Goal: Find contact information: Find contact information

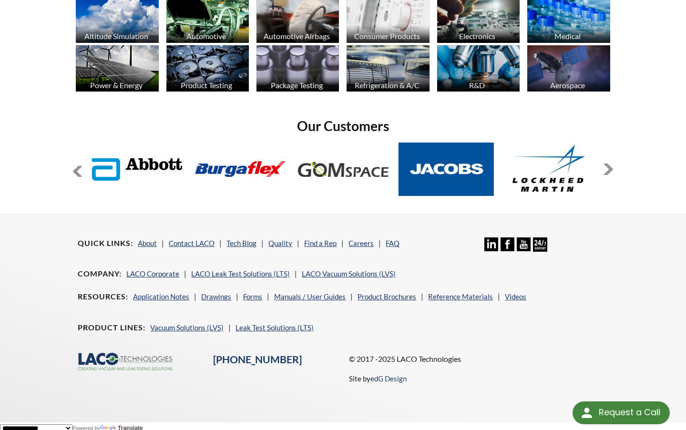
scroll to position [707, 0]
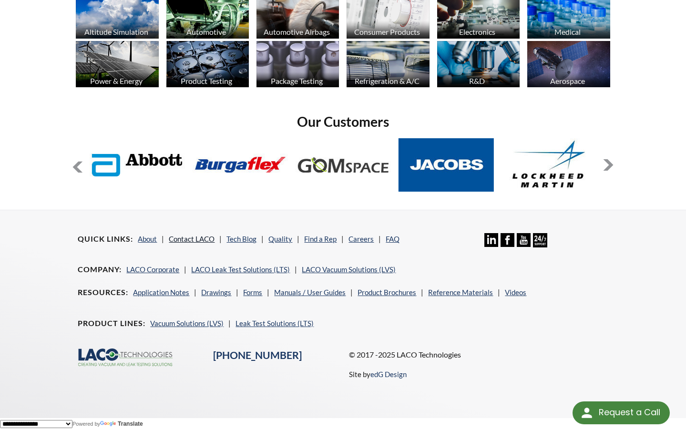
click at [194, 236] on link "Contact LACO" at bounding box center [192, 239] width 46 height 9
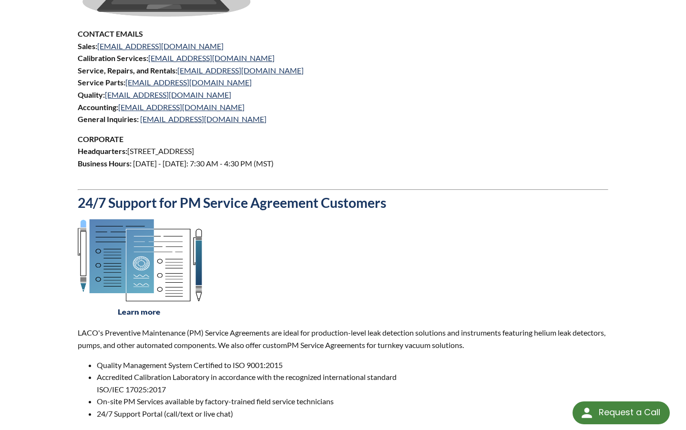
scroll to position [529, 0]
drag, startPoint x: 130, startPoint y: 153, endPoint x: 300, endPoint y: 147, distance: 170.8
click at [300, 147] on p "CORPORATE Headquarters: [STREET_ADDRESS] Business Hours: [DATE] - [DATE]: 7:30 …" at bounding box center [343, 157] width 530 height 49
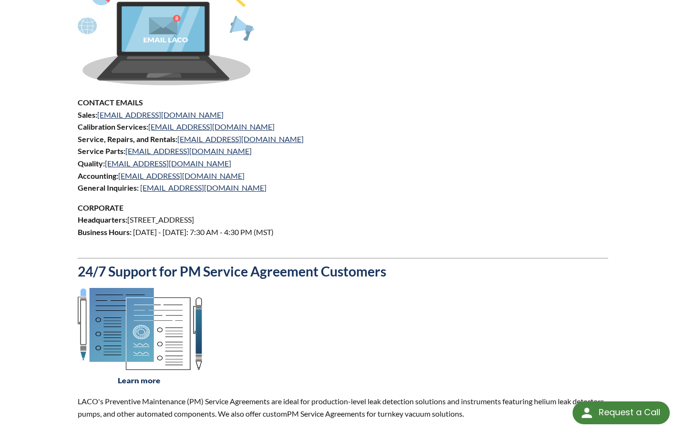
scroll to position [460, 0]
click at [302, 221] on p "CORPORATE Headquarters: [STREET_ADDRESS] Business Hours: [DATE] - [DATE]: 7:30 …" at bounding box center [343, 226] width 530 height 49
drag, startPoint x: 299, startPoint y: 219, endPoint x: 131, endPoint y: 220, distance: 168.3
click at [131, 220] on p "CORPORATE Headquarters: [STREET_ADDRESS] Business Hours: [DATE] - [DATE]: 7:30 …" at bounding box center [343, 226] width 530 height 49
copy p "[STREET_ADDRESS]"
